Goal: Task Accomplishment & Management: Use online tool/utility

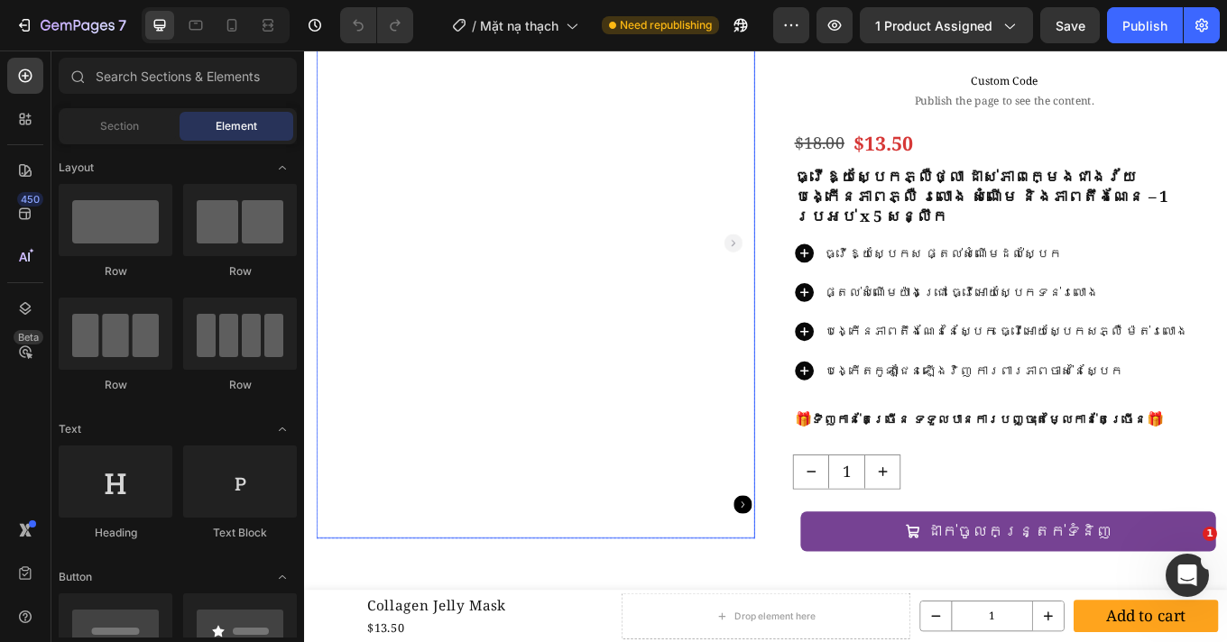
scroll to position [152, 0]
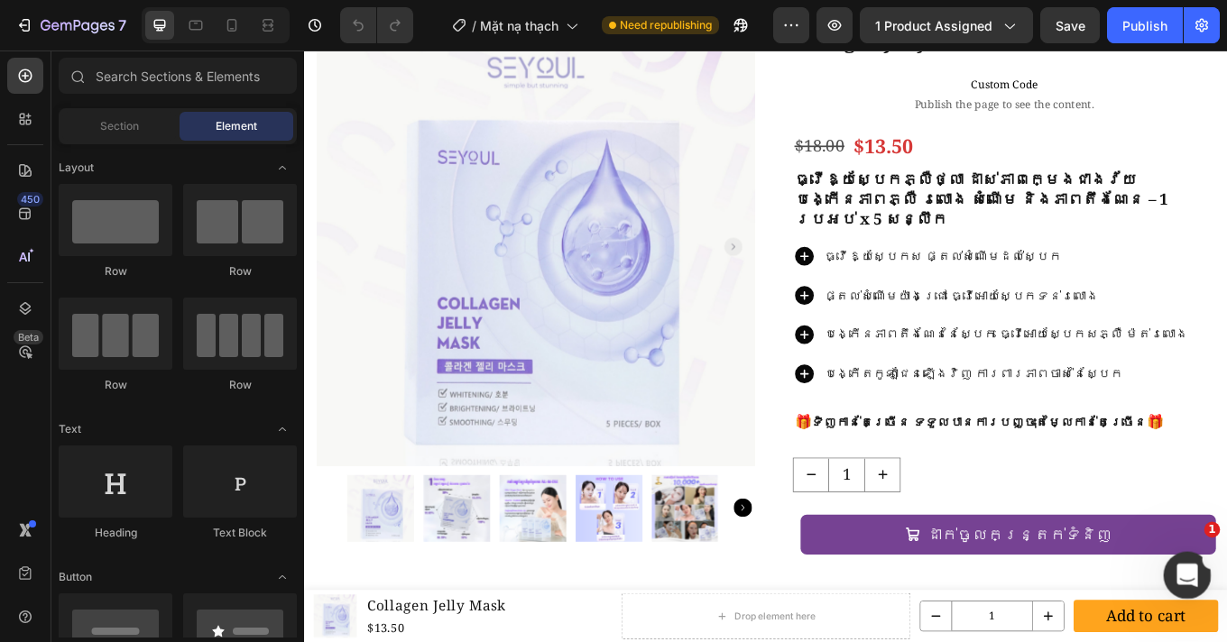
click at [1187, 575] on icon "Mở Intercom Messenger" at bounding box center [1184, 573] width 13 height 14
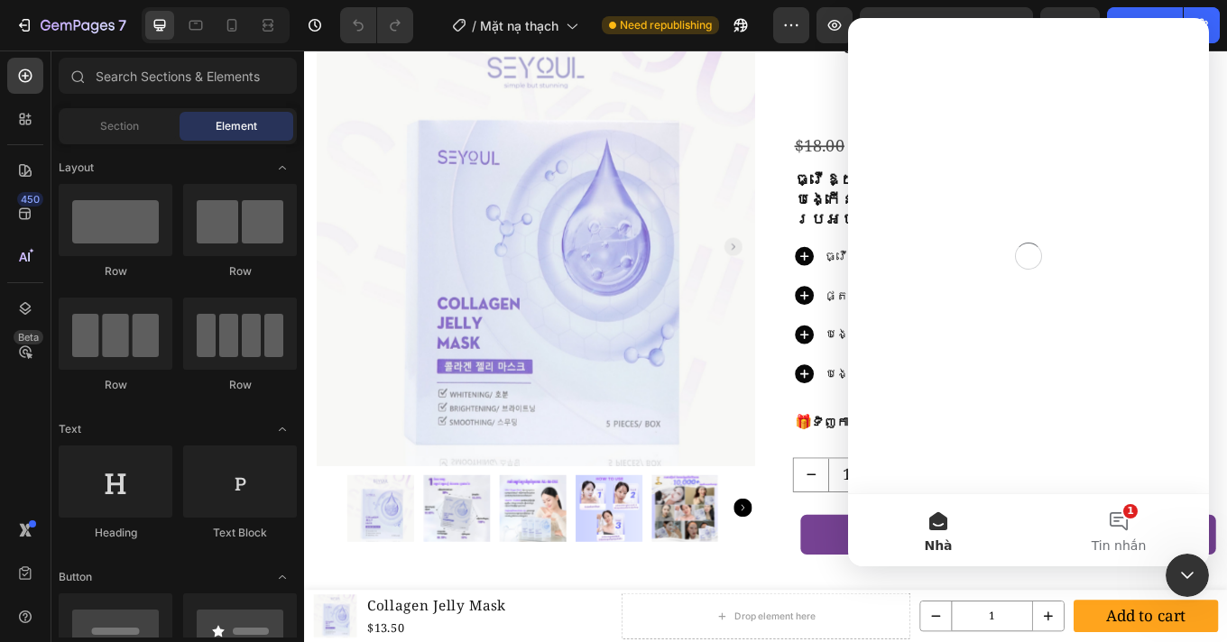
scroll to position [0, 0]
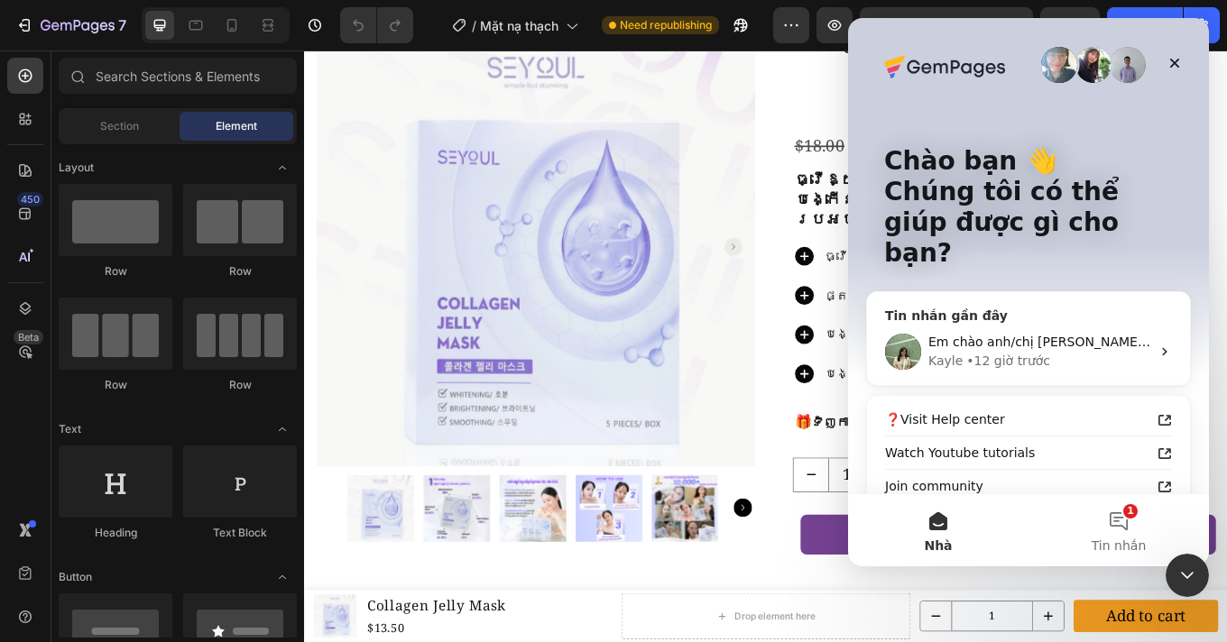
click at [1014, 352] on div "• 12 giờ trước" at bounding box center [1008, 361] width 84 height 19
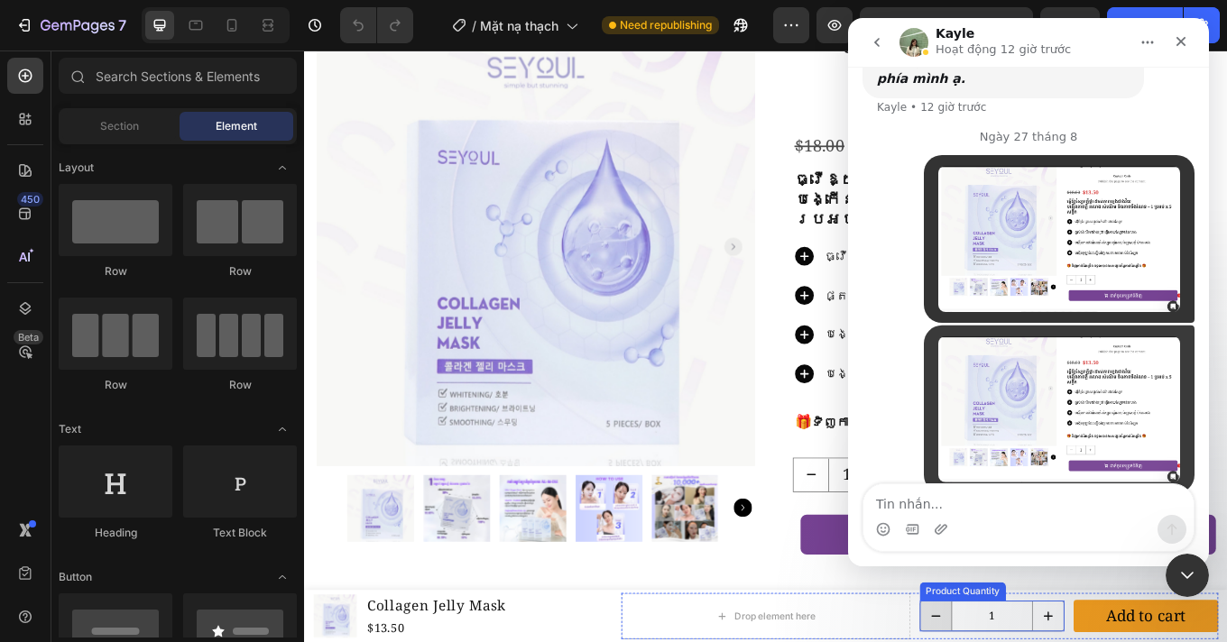
scroll to position [1877, 0]
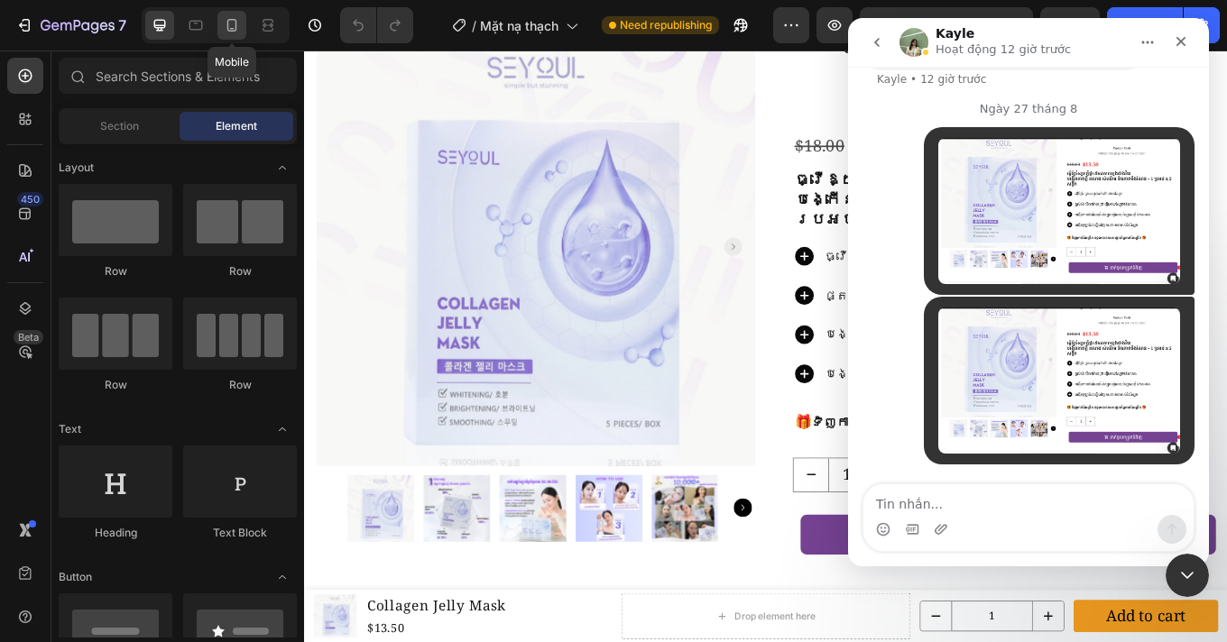
click at [225, 30] on icon at bounding box center [232, 25] width 18 height 18
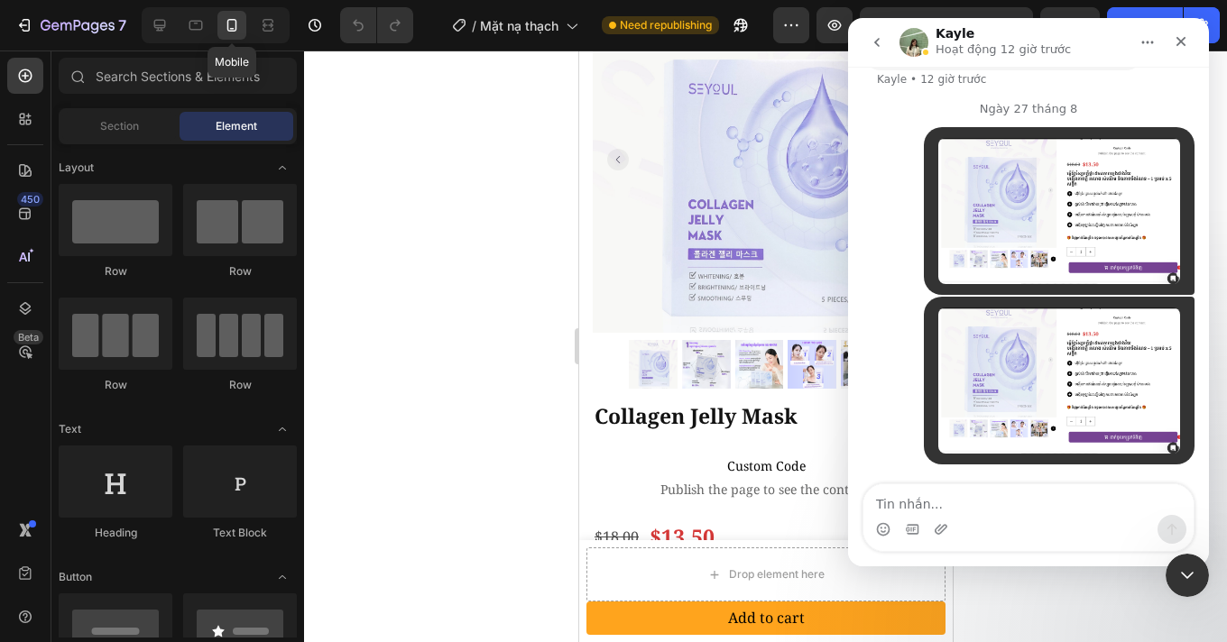
scroll to position [69, 0]
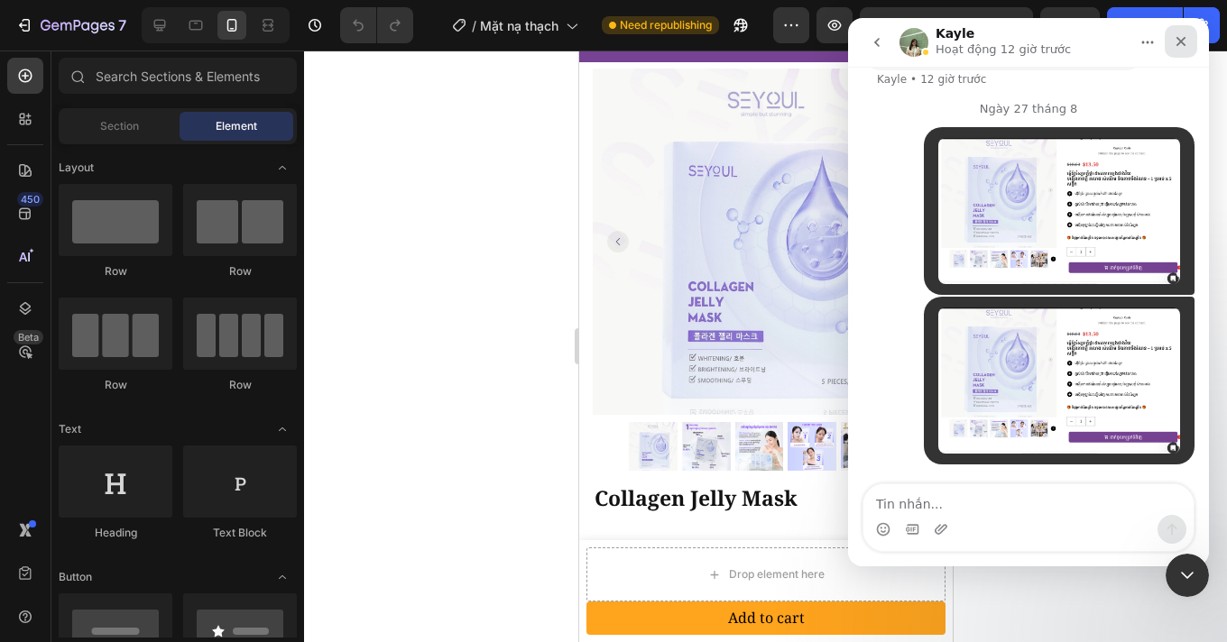
click at [1171, 41] on div "Đóng" at bounding box center [1181, 41] width 32 height 32
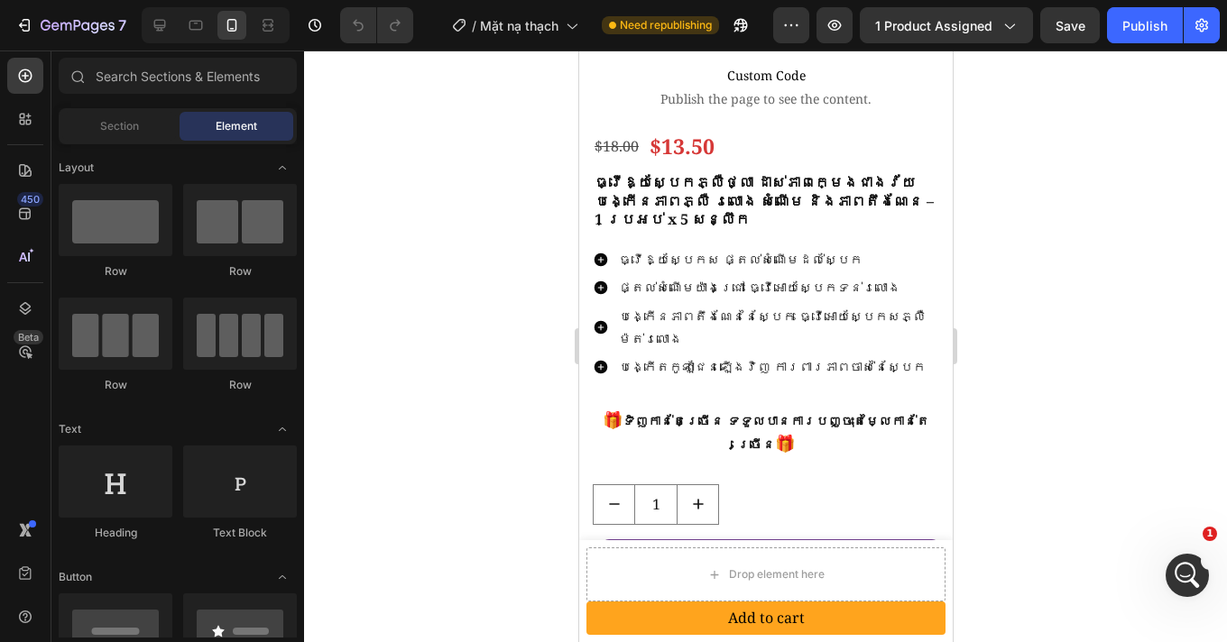
scroll to position [543, 0]
click at [1210, 552] on div at bounding box center [765, 347] width 923 height 592
click at [1190, 563] on icon "Mở Intercom Messenger" at bounding box center [1185, 574] width 30 height 30
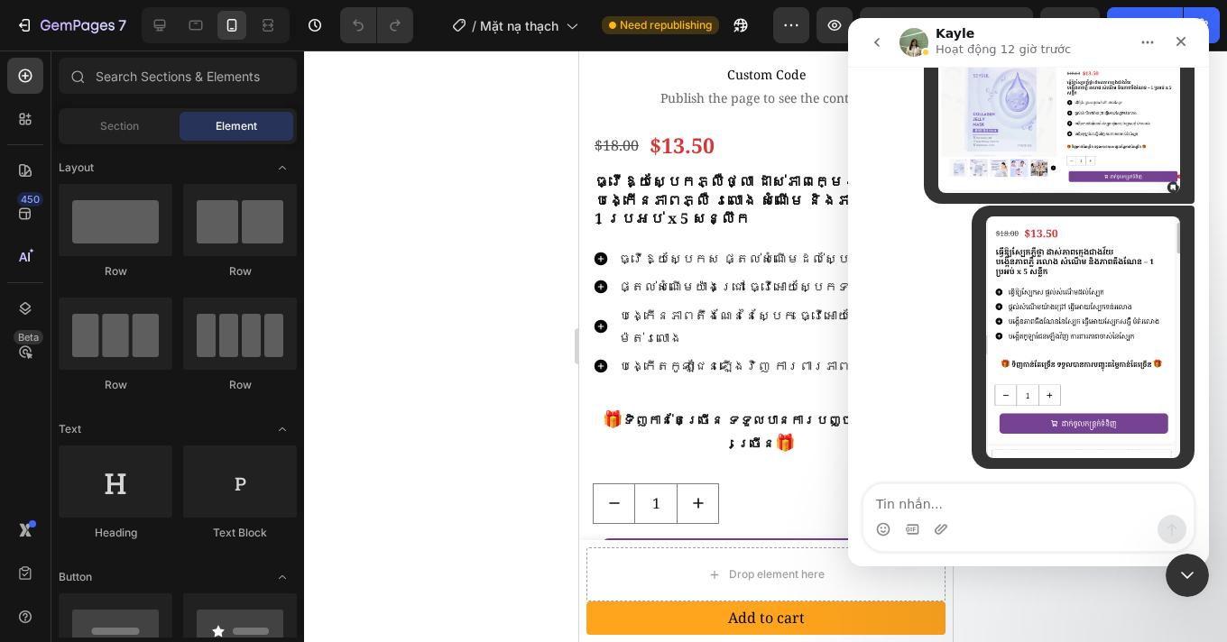
scroll to position [2142, 0]
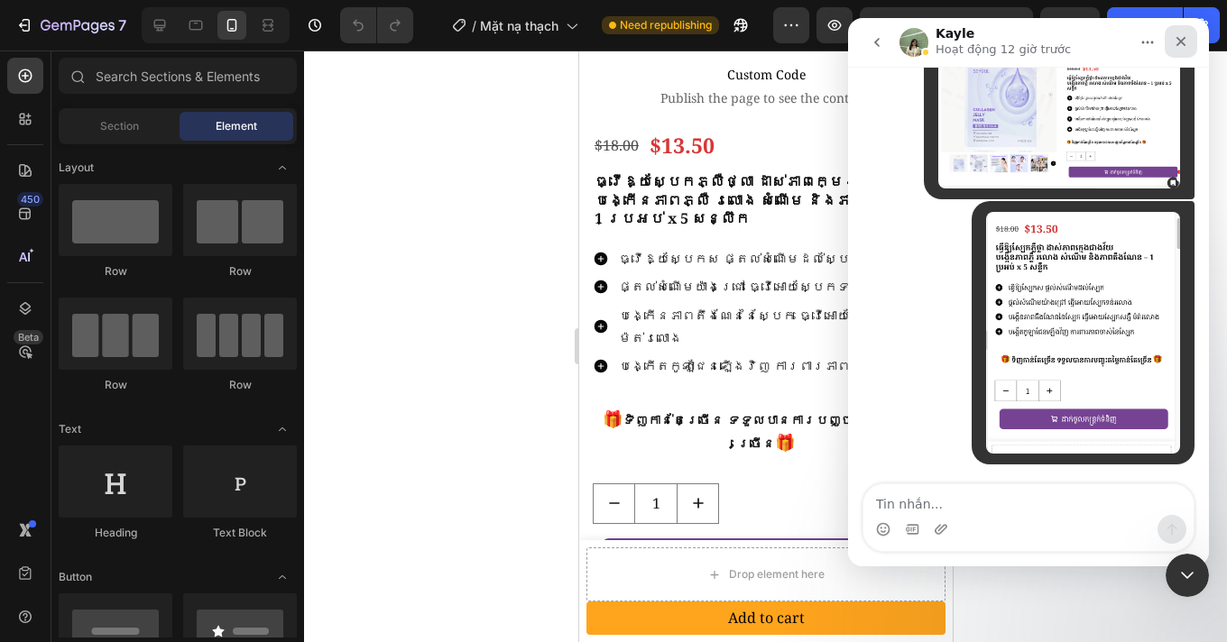
drag, startPoint x: 1189, startPoint y: 45, endPoint x: 1973, endPoint y: 62, distance: 783.4
click at [1189, 45] on div "Đóng" at bounding box center [1181, 41] width 32 height 32
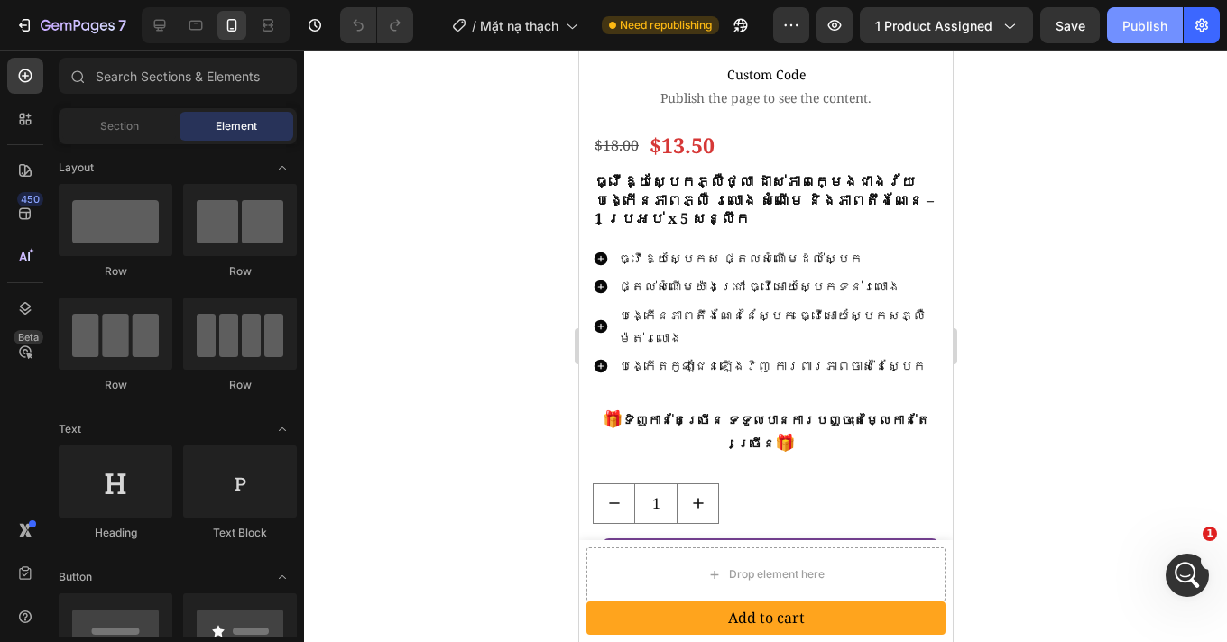
click at [1137, 32] on div "Publish" at bounding box center [1145, 25] width 45 height 19
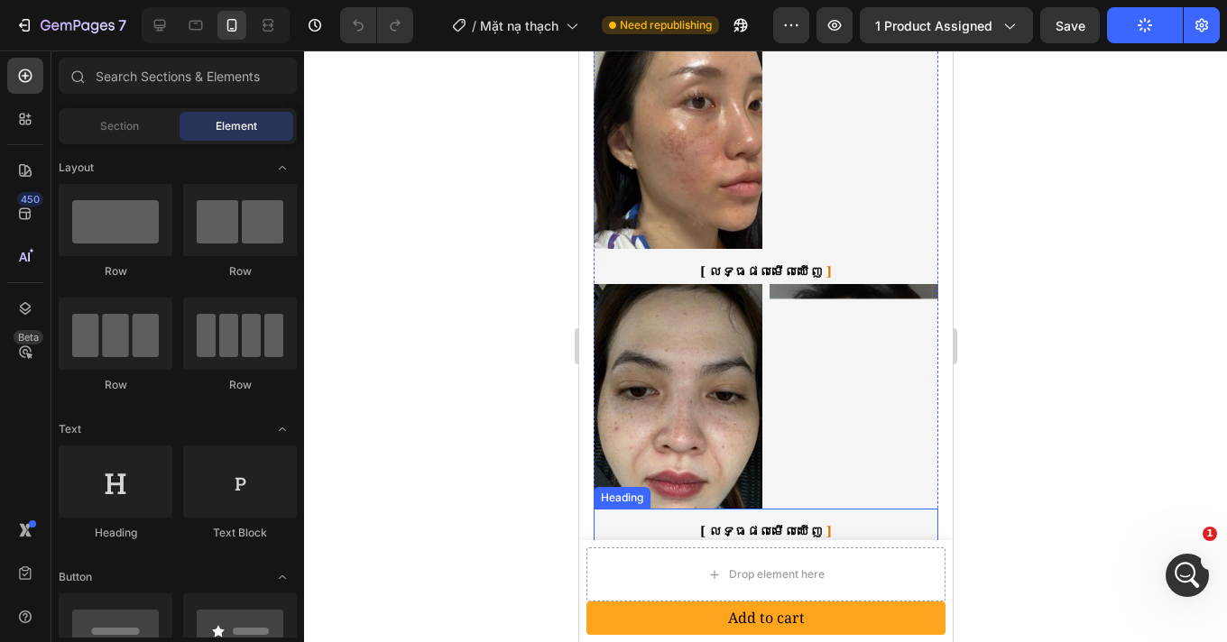
scroll to position [1380, 0]
